Goal: Navigation & Orientation: Understand site structure

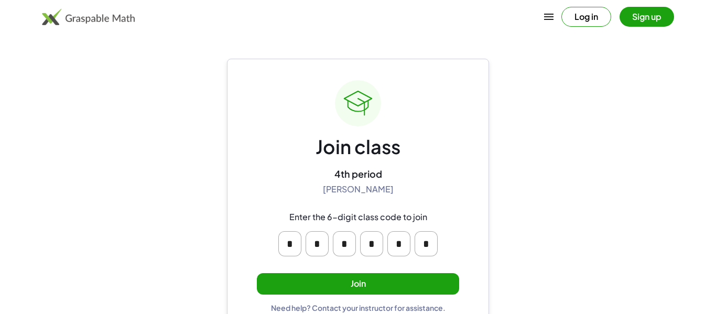
click at [277, 288] on button "Join" at bounding box center [358, 284] width 202 height 22
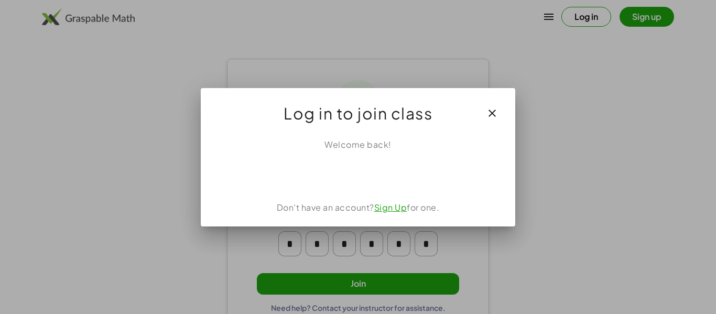
click at [0, 91] on div at bounding box center [358, 157] width 716 height 314
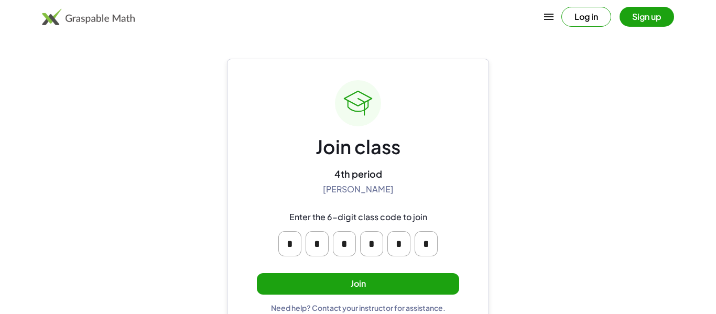
click at [295, 290] on button "Join" at bounding box center [358, 284] width 202 height 22
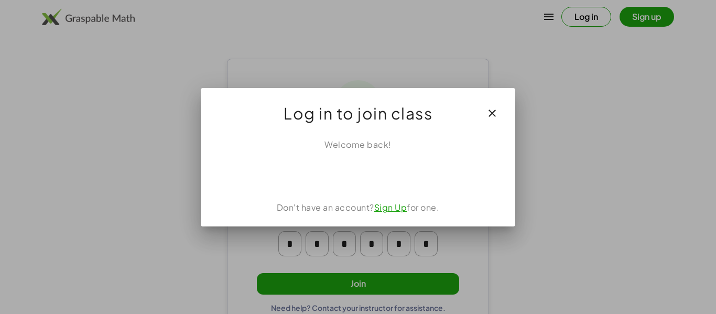
click at [325, 162] on div "Welcome back! Don't have an account? Sign Up for one." at bounding box center [358, 178] width 315 height 96
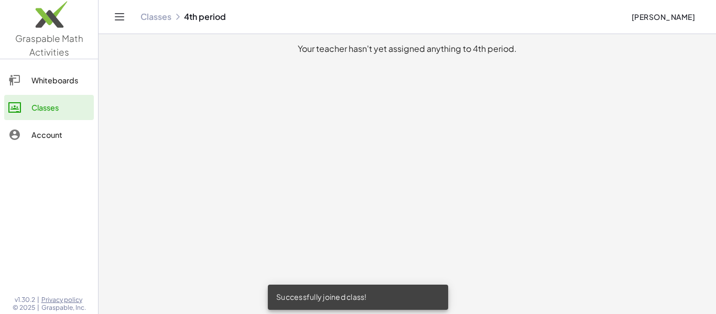
click at [22, 136] on div at bounding box center [19, 134] width 23 height 13
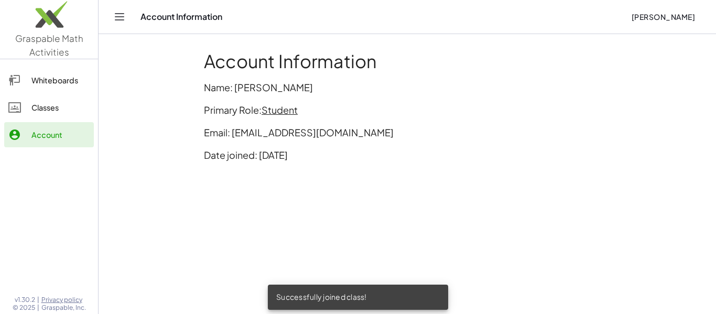
click at [17, 104] on icon at bounding box center [14, 107] width 13 height 13
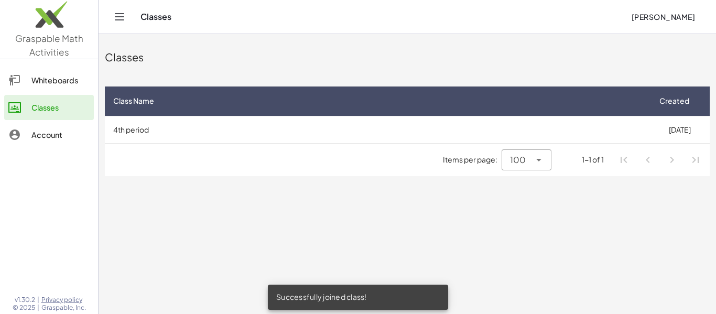
click at [26, 139] on div at bounding box center [19, 134] width 23 height 13
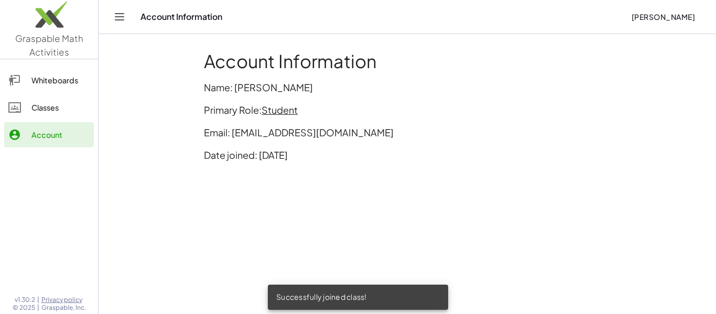
click at [21, 109] on div at bounding box center [19, 107] width 23 height 13
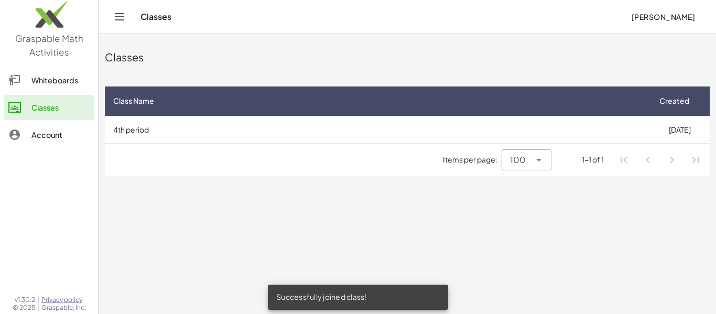
click at [512, 164] on span "100" at bounding box center [518, 160] width 16 height 13
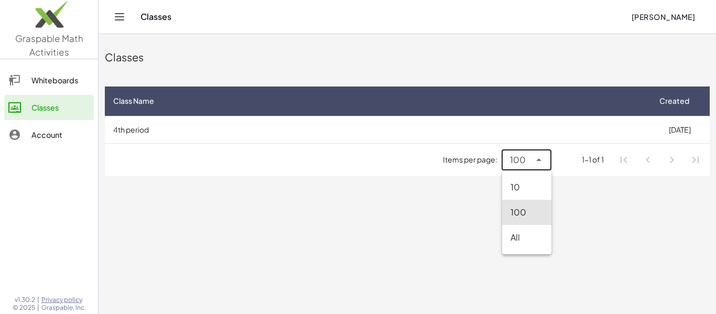
click at [513, 196] on div "10" at bounding box center [526, 187] width 49 height 25
click at [512, 155] on div "10 **" at bounding box center [519, 159] width 22 height 21
click at [523, 159] on span "10" at bounding box center [521, 160] width 9 height 13
click at [521, 165] on span "10" at bounding box center [521, 160] width 9 height 13
click at [512, 233] on div "All" at bounding box center [530, 237] width 43 height 25
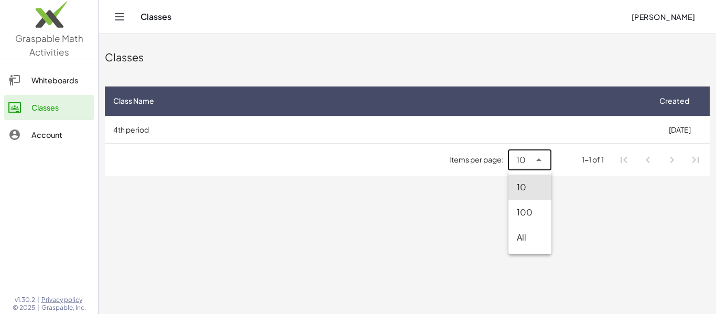
type input "**"
click at [18, 99] on link "Classes" at bounding box center [49, 107] width 90 height 25
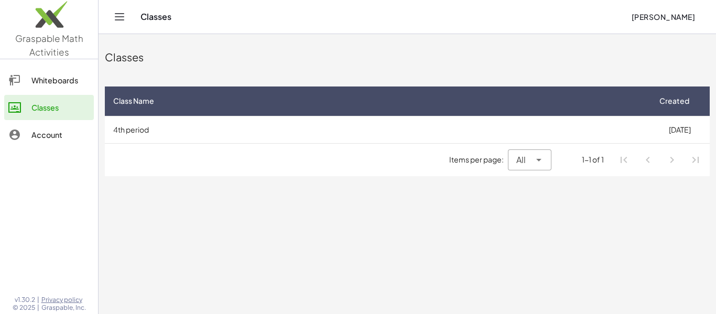
click at [10, 90] on link "Whiteboards" at bounding box center [49, 80] width 90 height 25
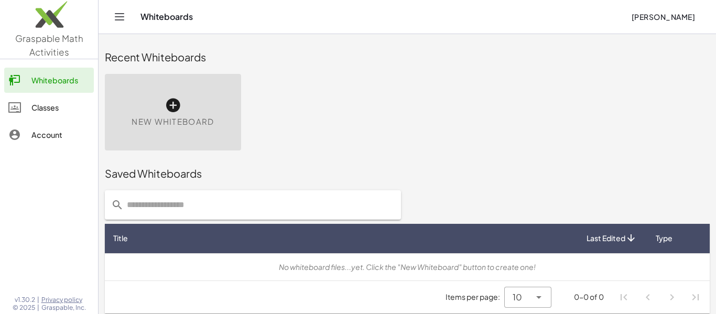
click at [39, 110] on div "Classes" at bounding box center [60, 107] width 58 height 13
